Goal: Task Accomplishment & Management: Manage account settings

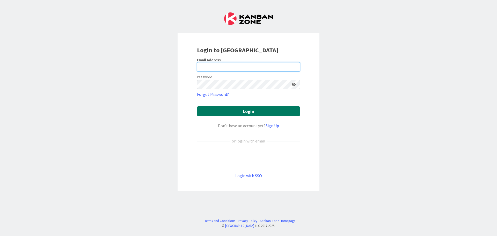
type input "[EMAIL_ADDRESS][DOMAIN_NAME]"
click at [234, 113] on button "Login" at bounding box center [248, 111] width 103 height 10
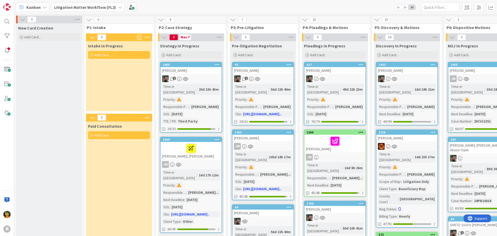
click at [35, 5] on span "Kanban" at bounding box center [33, 7] width 14 height 6
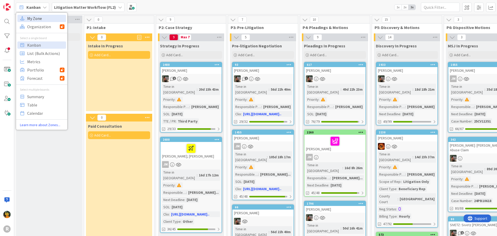
click at [38, 20] on span "My Zone" at bounding box center [45, 19] width 37 height 8
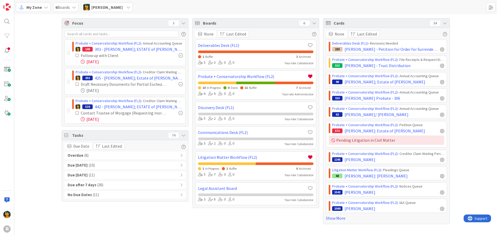
click at [87, 154] on span "( 6 )" at bounding box center [86, 156] width 4 height 6
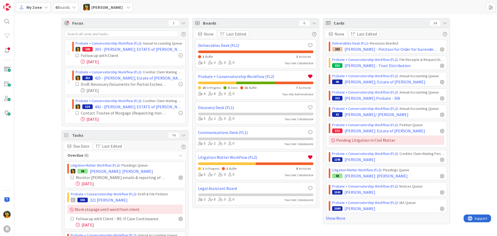
click at [179, 113] on div at bounding box center [181, 113] width 4 height 4
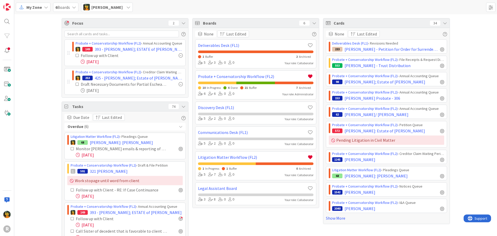
click at [179, 55] on div at bounding box center [181, 55] width 4 height 4
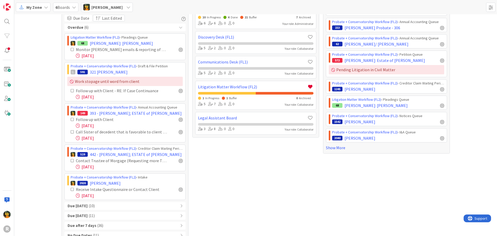
scroll to position [78, 0]
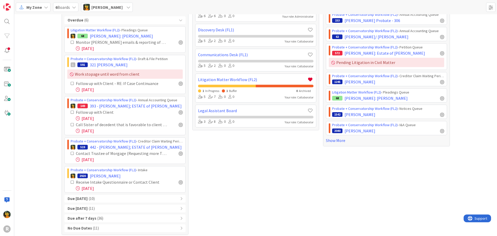
click at [96, 177] on div "Due Today ( 10 )" at bounding box center [124, 199] width 121 height 8
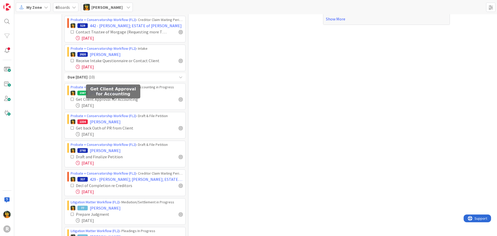
scroll to position [207, 0]
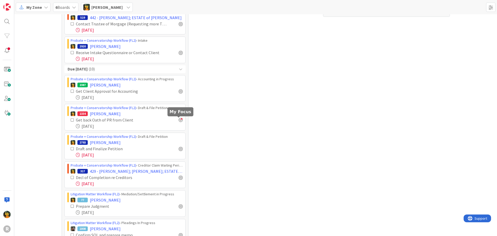
click at [179, 120] on div at bounding box center [181, 120] width 4 height 4
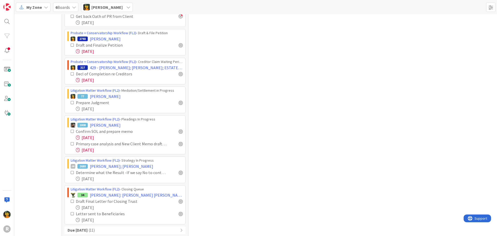
scroll to position [364, 0]
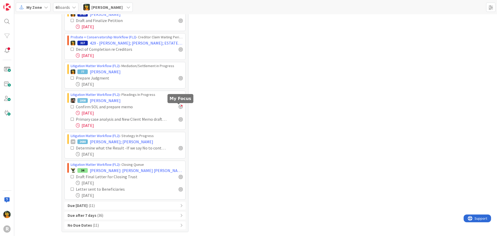
click at [181, 105] on div at bounding box center [181, 107] width 4 height 4
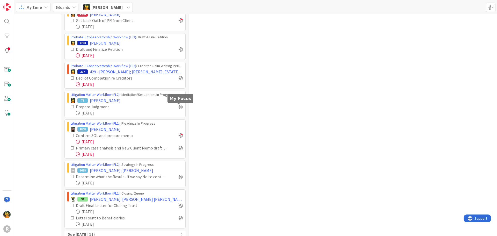
scroll to position [393, 0]
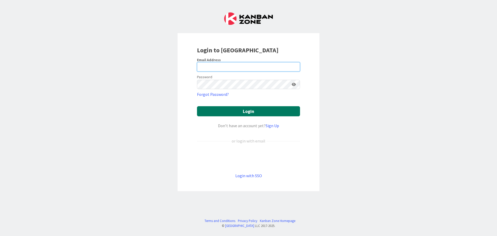
type input "[EMAIL_ADDRESS][DOMAIN_NAME]"
click at [228, 108] on button "Login" at bounding box center [248, 111] width 103 height 10
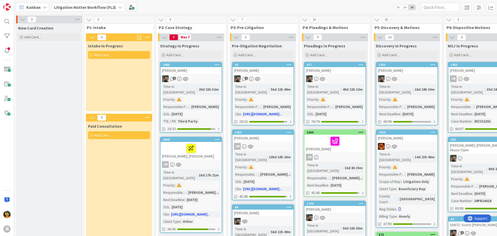
click at [34, 6] on span "Kanban" at bounding box center [33, 7] width 14 height 6
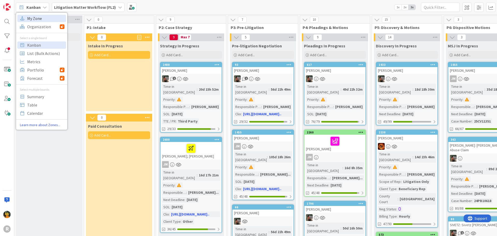
click at [32, 18] on span "My Zone" at bounding box center [45, 19] width 37 height 8
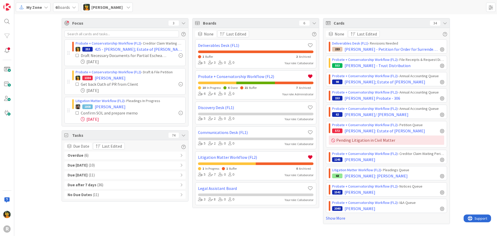
click at [92, 157] on div "Overdue ( 6 )" at bounding box center [124, 156] width 121 height 8
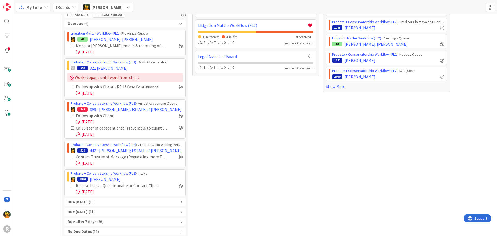
scroll to position [138, 0]
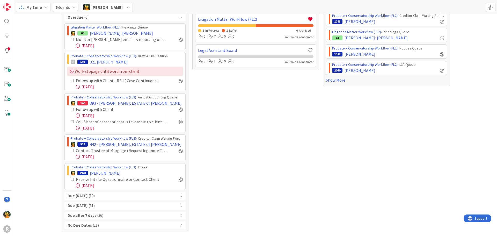
click at [83, 192] on div "Overdue ( 6 ) Litigation Matter Workflow (FL2) › Pleadings Queue 68 AUSTIN: Kim…" at bounding box center [124, 121] width 121 height 216
click at [84, 195] on div "Due Today ( 10 )" at bounding box center [124, 196] width 121 height 8
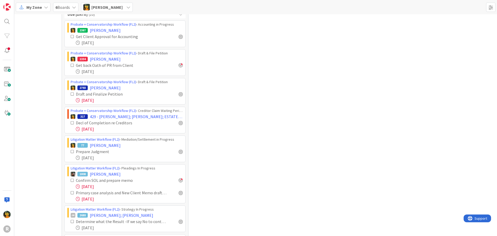
scroll to position [371, 0]
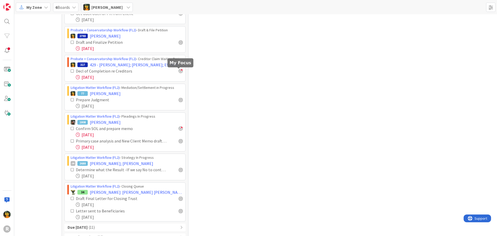
click at [179, 71] on div at bounding box center [181, 71] width 4 height 4
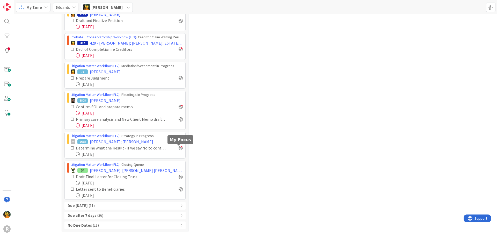
click at [179, 148] on div at bounding box center [181, 148] width 4 height 4
click at [179, 177] on div at bounding box center [181, 177] width 4 height 4
click at [179, 189] on div at bounding box center [181, 189] width 4 height 4
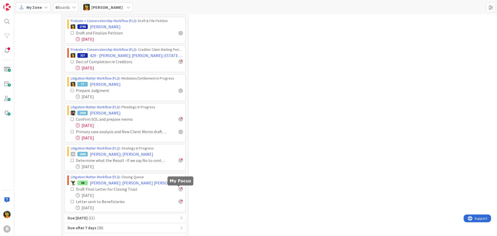
scroll to position [492, 0]
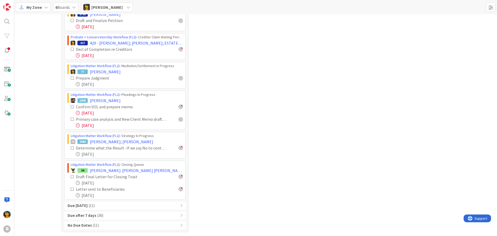
click at [113, 205] on div "Due within 7 days ( 11 )" at bounding box center [124, 206] width 121 height 8
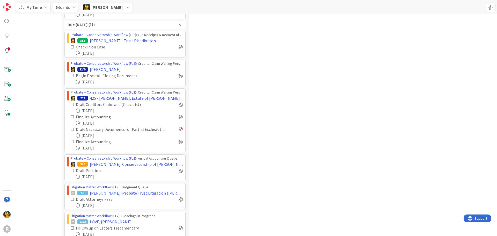
scroll to position [673, 0]
click at [179, 128] on div at bounding box center [181, 129] width 4 height 4
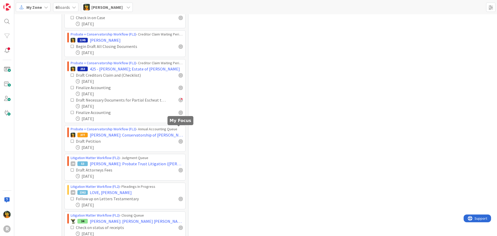
scroll to position [644, 0]
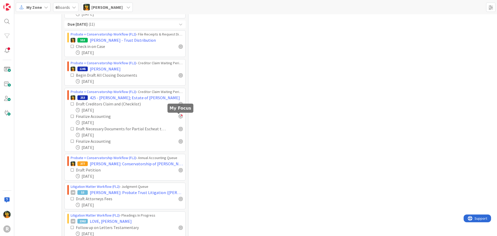
click at [179, 117] on div at bounding box center [181, 116] width 4 height 4
click at [180, 105] on div at bounding box center [181, 104] width 4 height 4
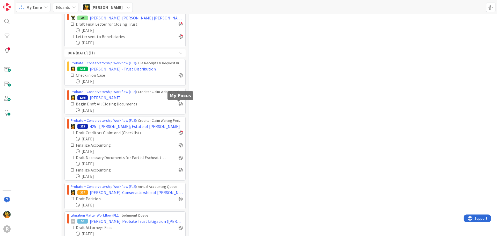
scroll to position [673, 0]
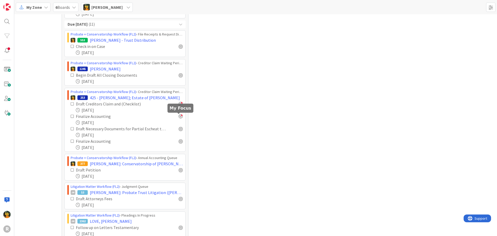
click at [179, 116] on div at bounding box center [181, 116] width 4 height 4
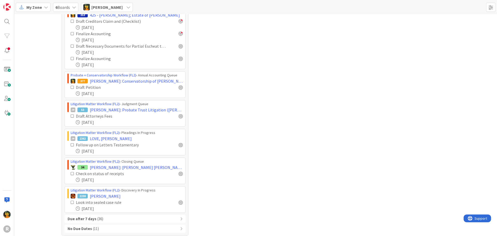
scroll to position [771, 0]
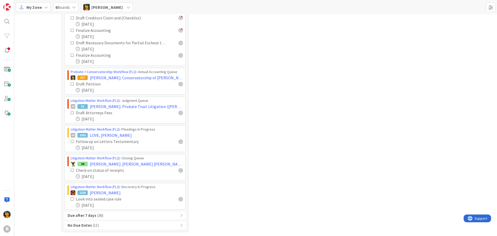
click at [111, 214] on div "Due after 7 days ( 36 )" at bounding box center [124, 216] width 121 height 8
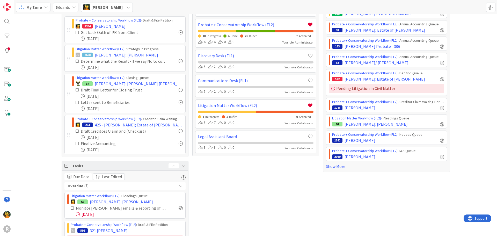
scroll to position [23, 0]
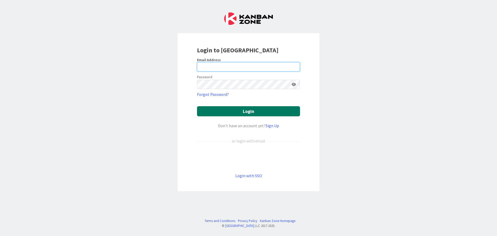
type input "mrobb@reutercorbett.com"
click at [241, 113] on button "Login" at bounding box center [248, 111] width 103 height 10
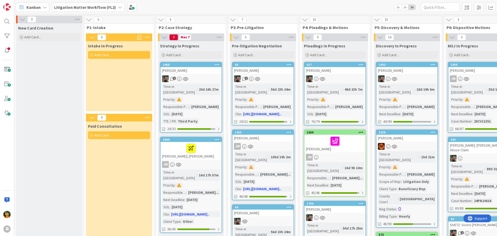
click at [36, 9] on span "Kanban" at bounding box center [33, 7] width 14 height 6
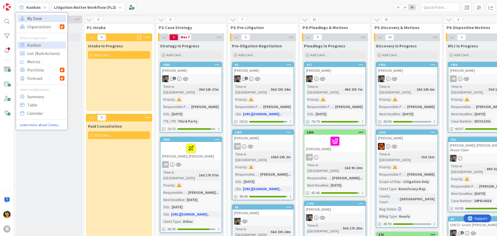
click at [35, 18] on span "My Zone" at bounding box center [45, 19] width 37 height 8
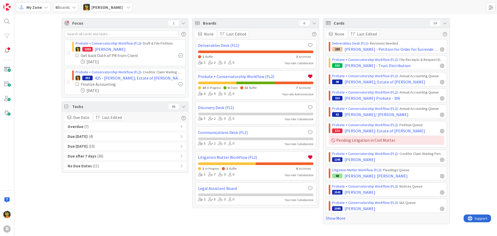
click at [91, 127] on div "Overdue ( 7 )" at bounding box center [124, 127] width 121 height 8
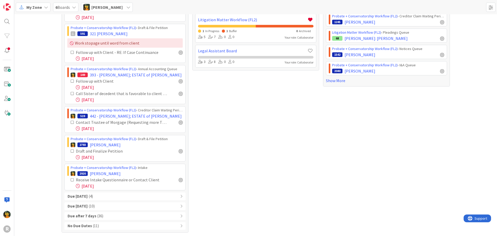
scroll to position [138, 0]
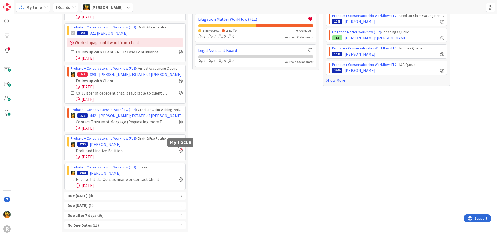
click at [180, 151] on div at bounding box center [181, 150] width 4 height 4
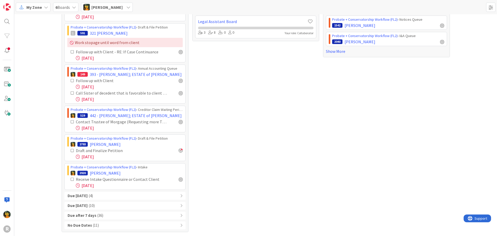
scroll to position [0, 0]
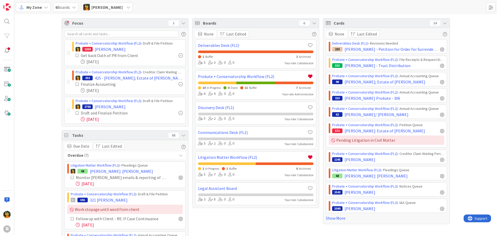
click at [30, 86] on div "Focus 3 Probate + Conservatorship Workflow (FL2) › Draft & File Petition 1334 D…" at bounding box center [255, 208] width 483 height 389
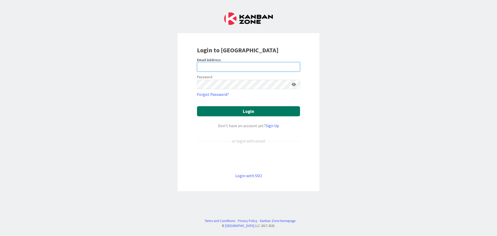
type input "[EMAIL_ADDRESS][DOMAIN_NAME]"
click at [216, 107] on button "Login" at bounding box center [248, 111] width 103 height 10
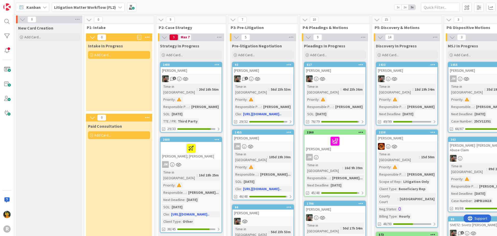
click at [35, 5] on span "Kanban" at bounding box center [33, 7] width 14 height 6
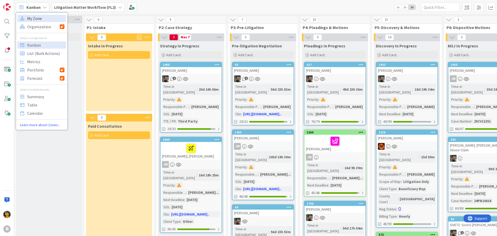
click at [35, 17] on span "My Zone" at bounding box center [45, 19] width 37 height 8
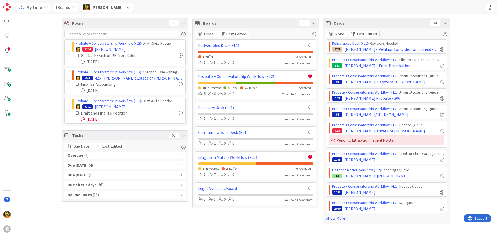
click at [103, 156] on div "Overdue ( 7 )" at bounding box center [124, 156] width 121 height 8
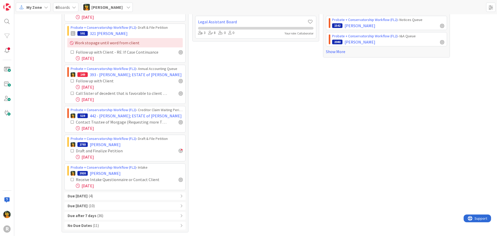
scroll to position [167, 0]
